Goal: Task Accomplishment & Management: Manage account settings

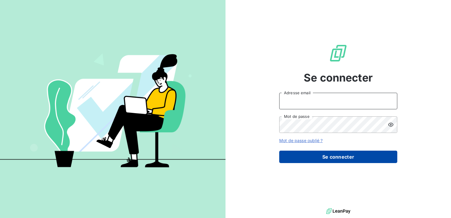
type input "[EMAIL_ADDRESS][DOMAIN_NAME]"
click at [332, 158] on button "Se connecter" at bounding box center [338, 156] width 118 height 12
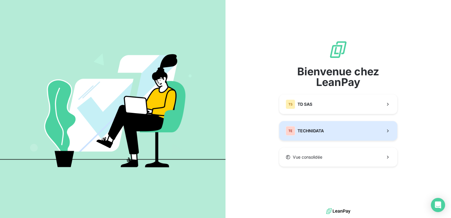
click at [323, 134] on div "TE TECHNIDATA" at bounding box center [305, 130] width 38 height 9
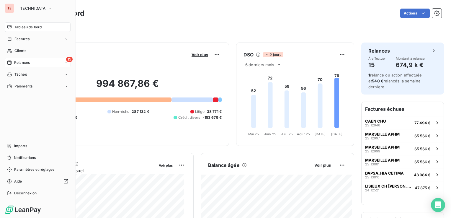
click at [24, 63] on span "Relances" at bounding box center [22, 62] width 16 height 5
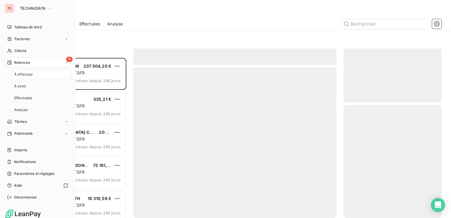
scroll to position [155, 93]
click at [20, 64] on span "Relances" at bounding box center [22, 62] width 16 height 5
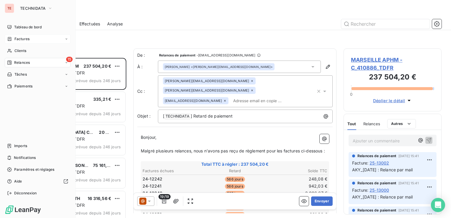
click at [21, 42] on div "Factures" at bounding box center [38, 38] width 66 height 9
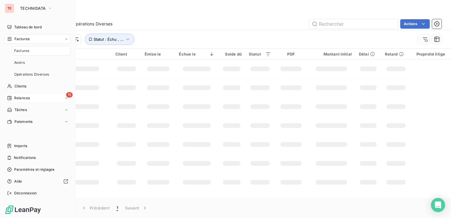
click at [22, 42] on div "Factures" at bounding box center [38, 38] width 66 height 9
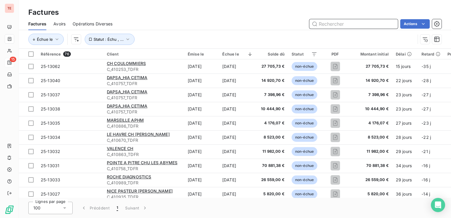
click at [347, 22] on input "text" at bounding box center [353, 23] width 89 height 9
paste input "F25-12971"
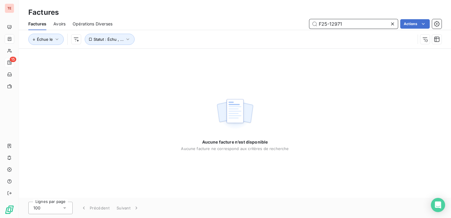
click at [322, 24] on input "F25-12971" at bounding box center [353, 23] width 89 height 9
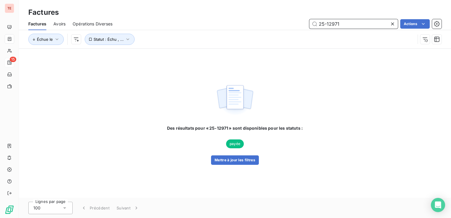
type input "25-12971"
click at [112, 46] on div "Échue le Statut : Échu , ..." at bounding box center [234, 39] width 413 height 18
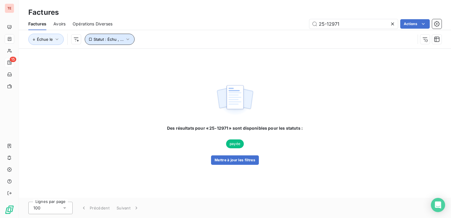
click at [109, 39] on span "Statut : Échu , ..." at bounding box center [109, 39] width 30 height 5
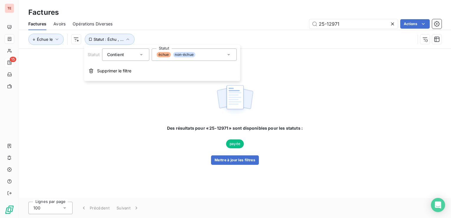
click at [222, 54] on div "échue non-échue" at bounding box center [194, 54] width 85 height 12
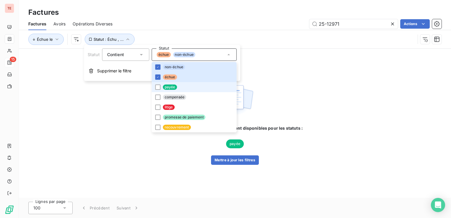
click at [199, 85] on li "payée" at bounding box center [194, 87] width 85 height 10
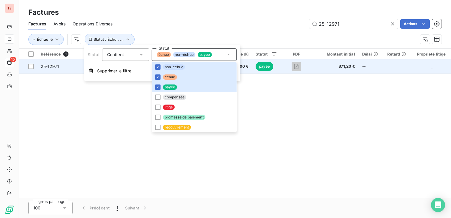
click at [310, 68] on td at bounding box center [296, 66] width 31 height 14
